Goal: Information Seeking & Learning: Check status

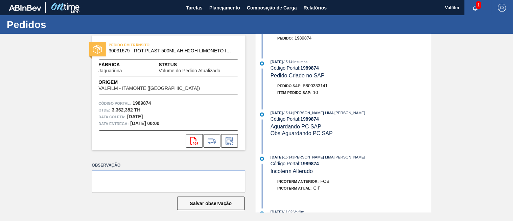
scroll to position [225, 0]
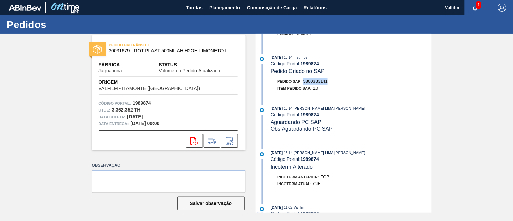
drag, startPoint x: 303, startPoint y: 83, endPoint x: 348, endPoint y: 83, distance: 44.9
click at [348, 83] on div "Pedido SAP: 5800333141" at bounding box center [351, 81] width 161 height 7
copy span "5800333141"
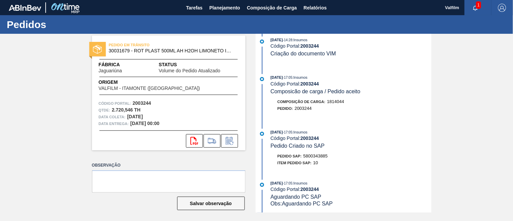
scroll to position [525, 0]
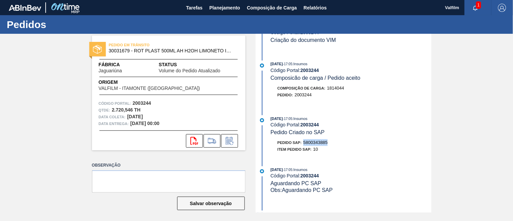
drag, startPoint x: 303, startPoint y: 148, endPoint x: 343, endPoint y: 151, distance: 40.3
click at [343, 146] on div "Pedido SAP: 5800343885" at bounding box center [351, 142] width 161 height 7
copy span "5800343885"
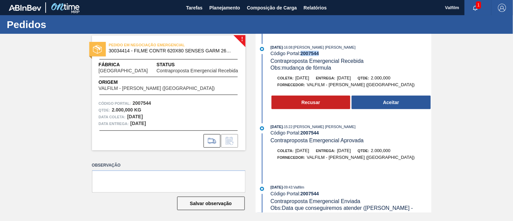
drag, startPoint x: 304, startPoint y: 52, endPoint x: 323, endPoint y: 51, distance: 18.9
click at [323, 51] on div "Código Portal: 2007544" at bounding box center [350, 53] width 161 height 5
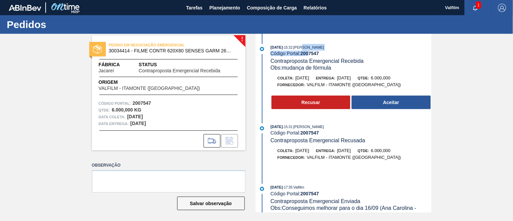
click at [310, 51] on div "[DATE] 15:32 : [PERSON_NAME] Código Portal: 2007547 Contraproposta Emergencial …" at bounding box center [350, 57] width 161 height 27
click at [310, 51] on div "03/09/2025 - 15:32 : ERICA BOER GARCIA" at bounding box center [350, 47] width 161 height 7
click at [330, 55] on div "Código Portal: 2007547" at bounding box center [350, 53] width 161 height 5
click at [310, 54] on strong "2007547" at bounding box center [309, 53] width 19 height 5
click at [312, 53] on strong "2007547" at bounding box center [309, 53] width 19 height 5
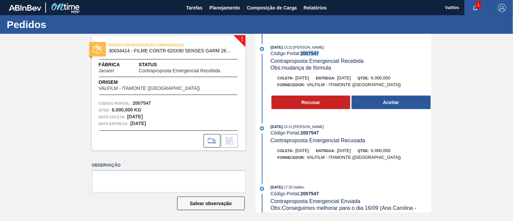
copy strong "2007547"
click at [351, 79] on span "08/09/2025" at bounding box center [344, 77] width 14 height 5
click at [266, 165] on div "Coleta: 15/09/2025 Entrega: 16/09/2025 Qtde: 6.000,000 Fornecedor: VALFILM - IT…" at bounding box center [344, 158] width 174 height 23
click at [451, 164] on div "! PEDIDO EM NEGOCIAÇÃO EMERGENCIAL 30034414 - FILME CONTR 620X80 SENSES GARM 26…" at bounding box center [256, 123] width 513 height 179
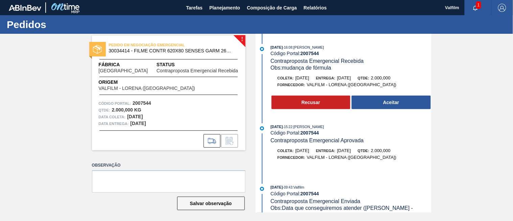
click at [451, 146] on div "! PEDIDO EM NEGOCIAÇÃO EMERGENCIAL 30034414 - FILME CONTR 620X80 SENSES GARM 26…" at bounding box center [256, 123] width 513 height 179
